Goal: Complete application form

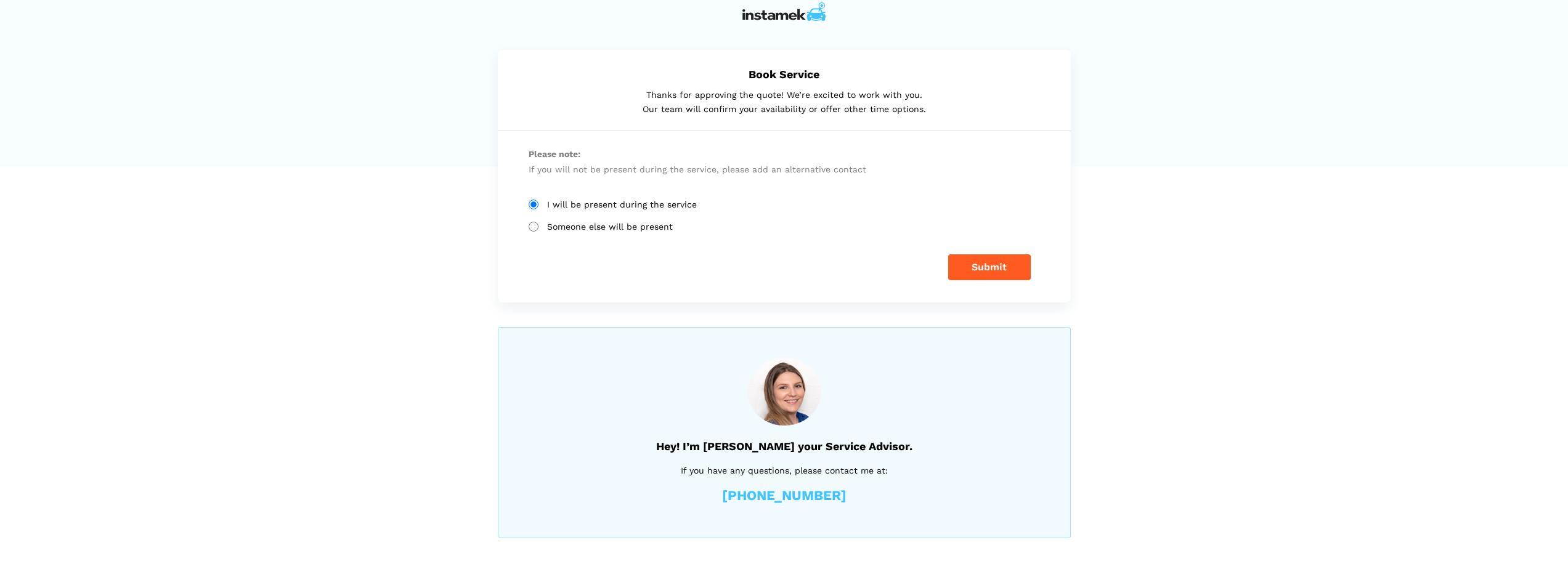
scroll to position [9, 0]
click at [992, 263] on button "Submit" at bounding box center [989, 265] width 82 height 26
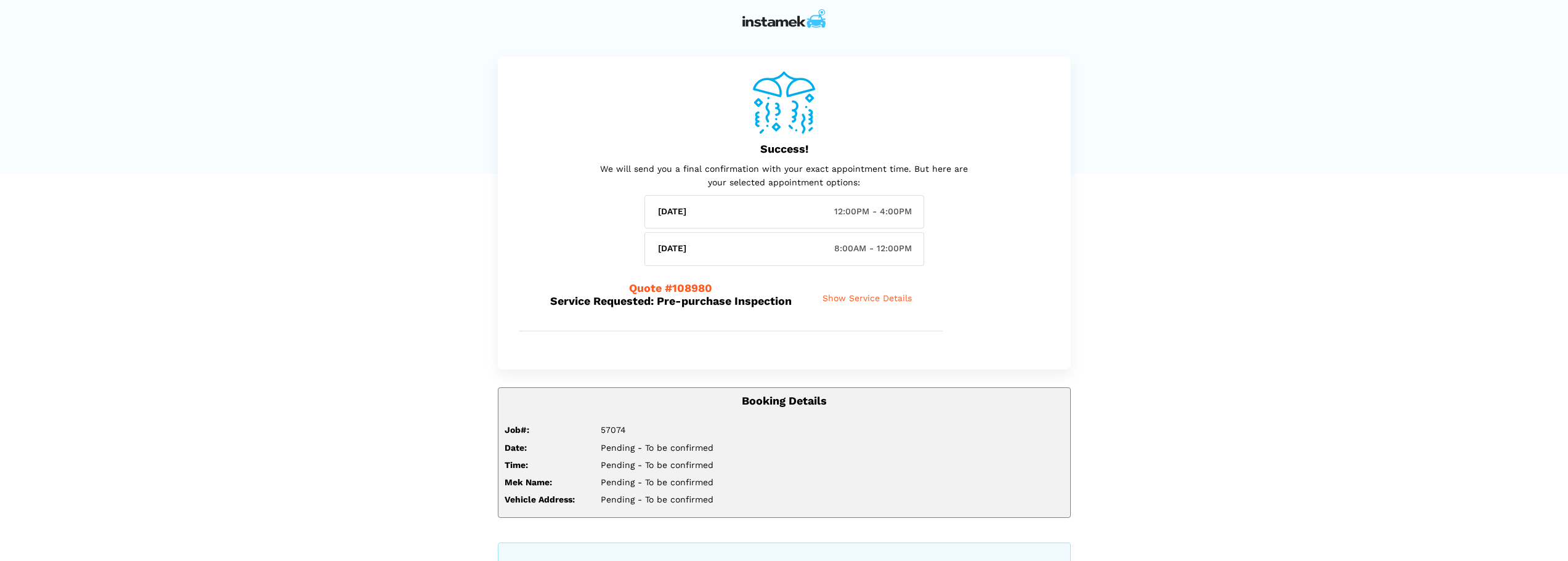
click at [874, 293] on span "Show Service Details" at bounding box center [867, 298] width 89 height 10
